Goal: Navigation & Orientation: Find specific page/section

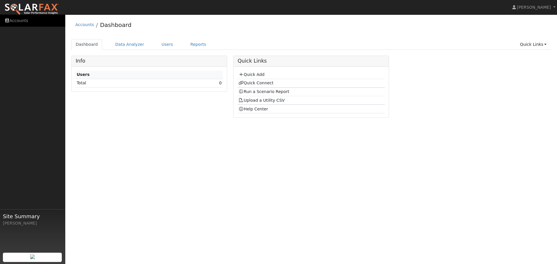
drag, startPoint x: 0, startPoint y: 0, endPoint x: 22, endPoint y: 21, distance: 30.6
click at [22, 21] on link "Accounts" at bounding box center [32, 21] width 65 height 12
click at [27, 9] on img at bounding box center [31, 9] width 55 height 12
click at [255, 110] on link "Help Center" at bounding box center [254, 109] width 30 height 5
